Goal: Task Accomplishment & Management: Use online tool/utility

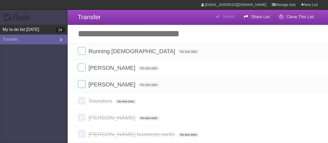
click at [34, 30] on link "My to-do list [DATE] 24" at bounding box center [33, 30] width 67 height 10
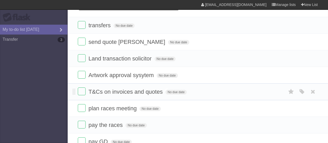
scroll to position [52, 0]
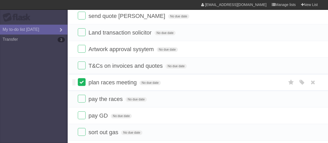
click at [83, 81] on label at bounding box center [82, 82] width 8 height 8
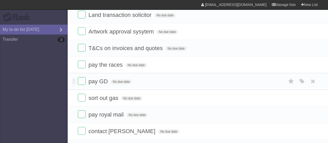
scroll to position [78, 0]
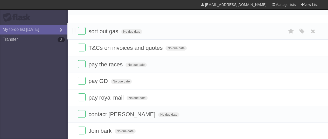
drag, startPoint x: 74, startPoint y: 87, endPoint x: 69, endPoint y: 29, distance: 58.3
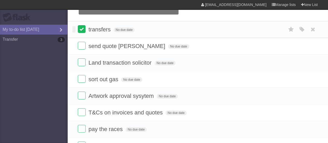
scroll to position [0, 0]
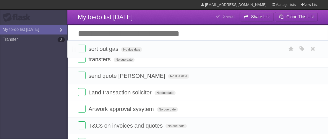
drag, startPoint x: 73, startPoint y: 100, endPoint x: 68, endPoint y: 48, distance: 52.1
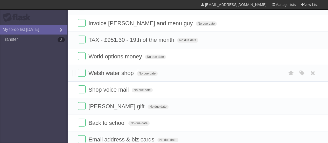
scroll to position [285, 0]
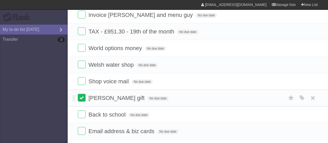
click at [80, 94] on label at bounding box center [82, 98] width 8 height 8
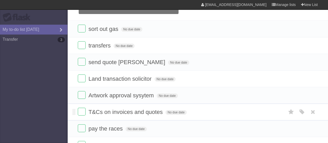
scroll to position [0, 0]
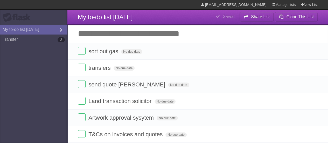
click at [101, 32] on input "Add another task" at bounding box center [197, 34] width 261 height 18
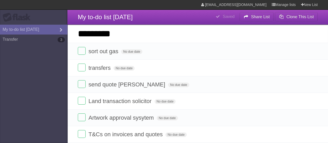
type input "*********"
click input "*********" at bounding box center [0, 0] width 0 height 0
